Goal: Task Accomplishment & Management: Manage account settings

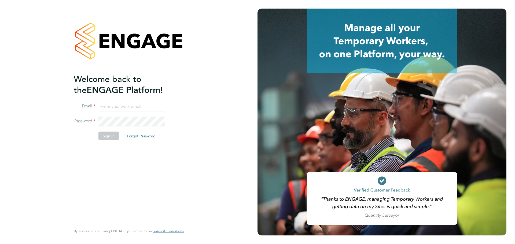
type input "laurence.Elkington@huntereducation.co.uk"
click at [107, 136] on button "Sign In" at bounding box center [108, 136] width 20 height 9
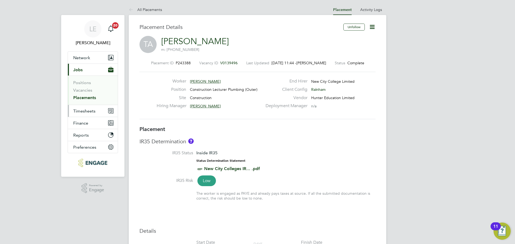
click at [83, 109] on span "Timesheets" at bounding box center [84, 111] width 22 height 5
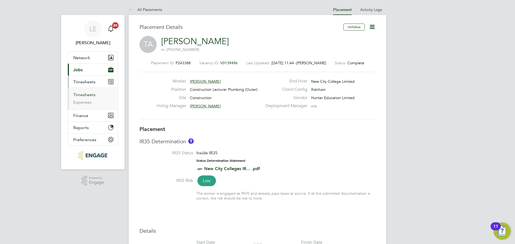
click at [84, 95] on link "Timesheets" at bounding box center [84, 94] width 22 height 5
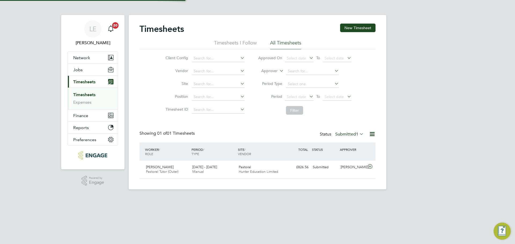
scroll to position [3, 3]
click at [349, 133] on label "Submitted 1" at bounding box center [349, 134] width 28 height 5
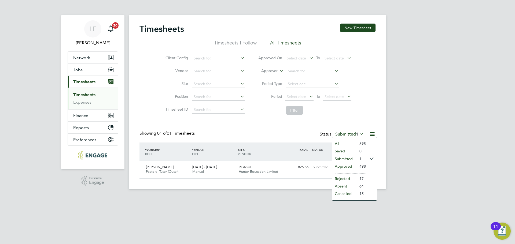
click at [347, 164] on li "Approved" at bounding box center [344, 167] width 25 height 8
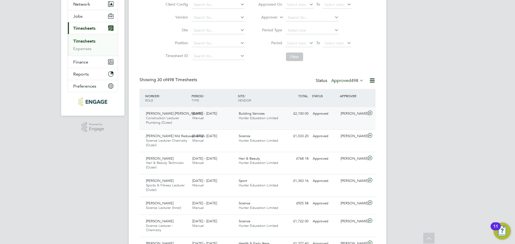
click at [370, 113] on icon at bounding box center [369, 113] width 7 height 4
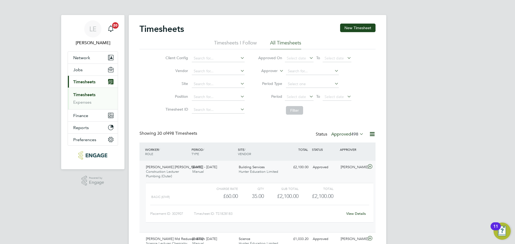
click at [348, 132] on label "Approved 498" at bounding box center [347, 134] width 32 height 5
click at [345, 155] on li "Submitted" at bounding box center [342, 159] width 25 height 8
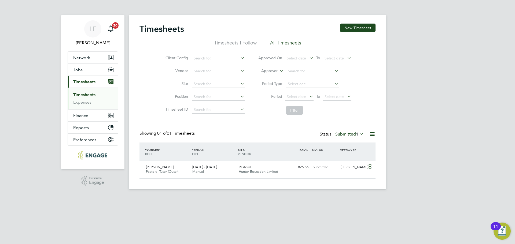
click at [468, 79] on div "LE [PERSON_NAME] Notifications 20 Applications: Network Team Members Businesses…" at bounding box center [257, 99] width 515 height 198
